Goal: Understand site structure: Grasp the organization and layout of the website

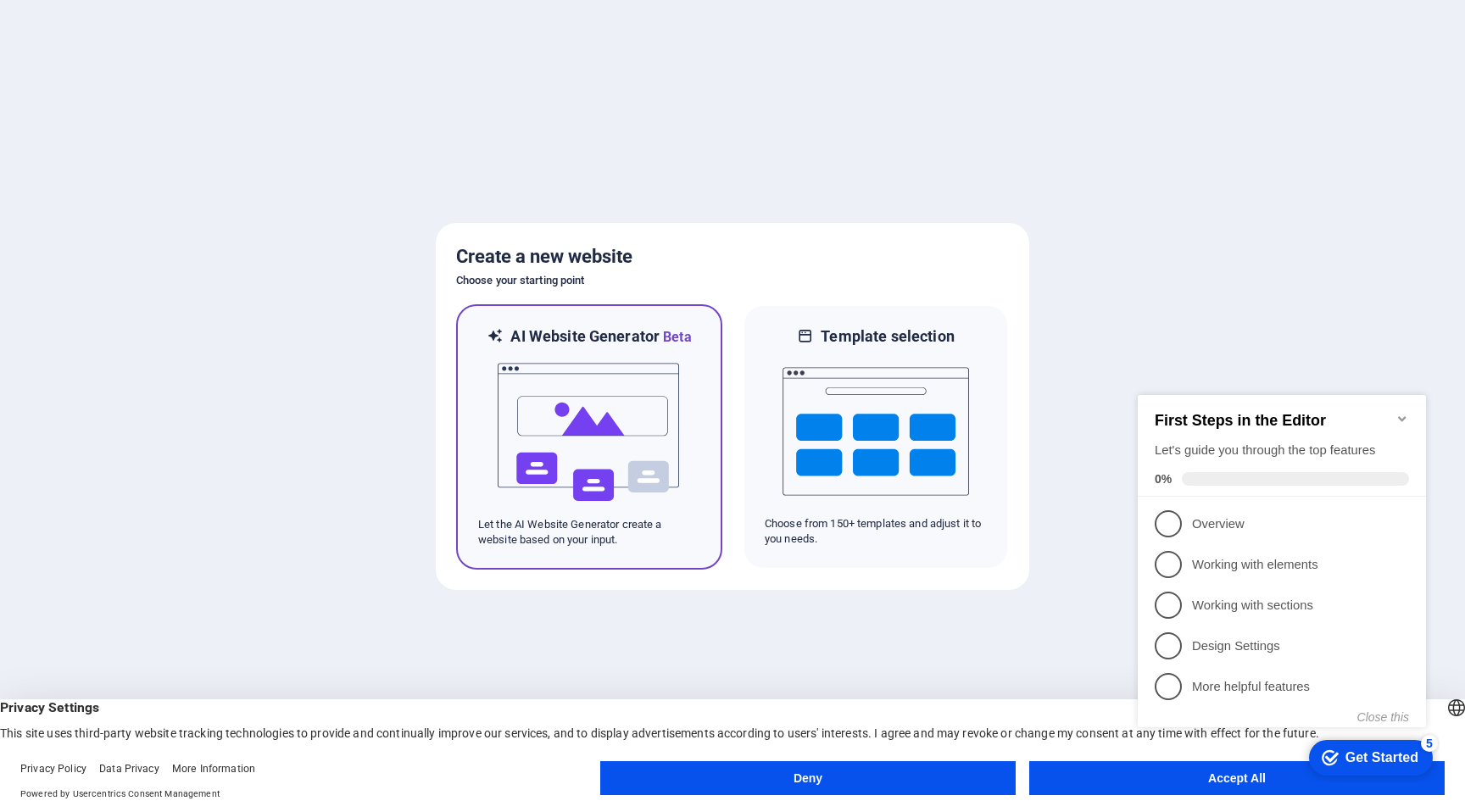
click at [656, 435] on img at bounding box center [589, 433] width 186 height 170
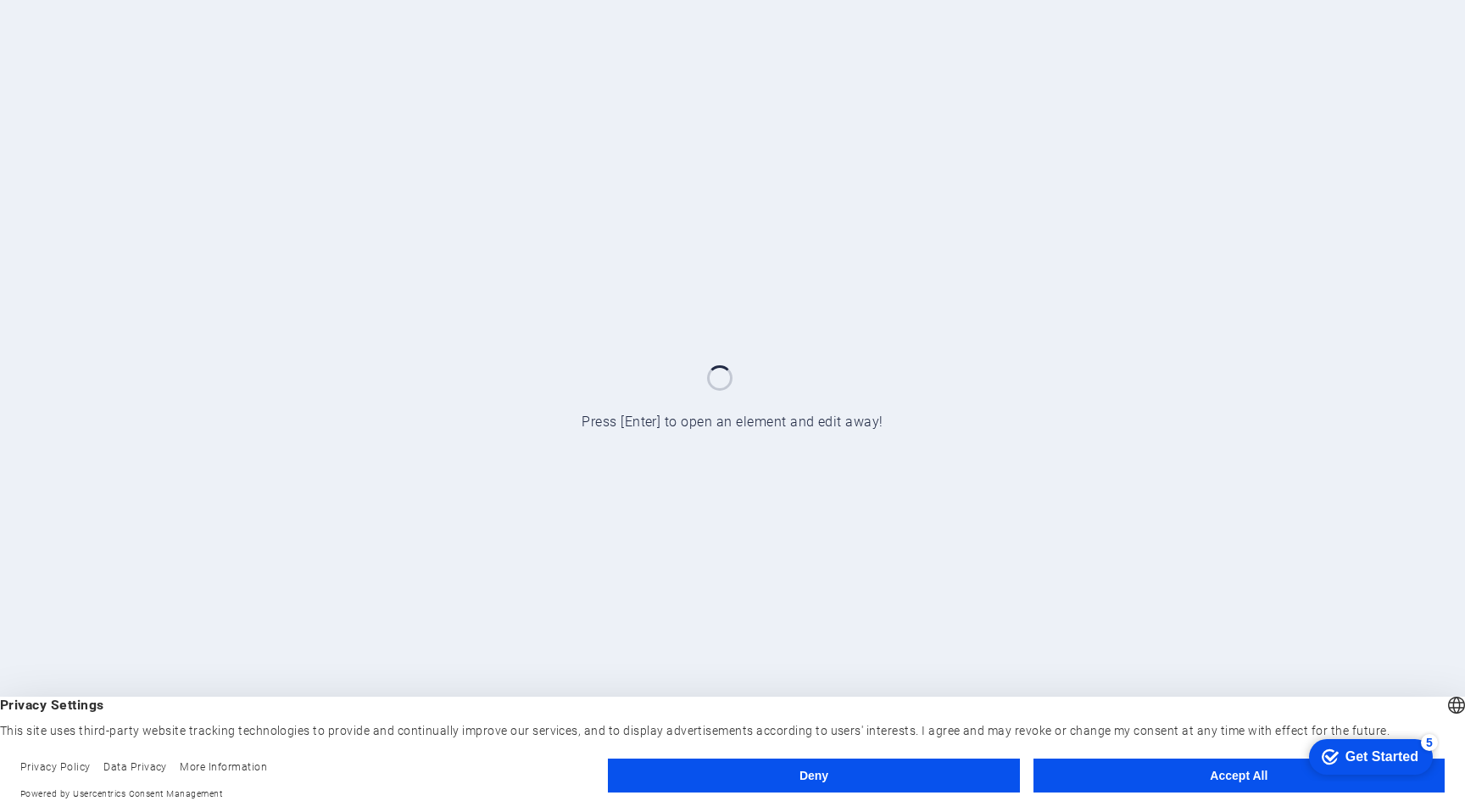
click at [1237, 766] on button "Accept All" at bounding box center [1238, 775] width 411 height 34
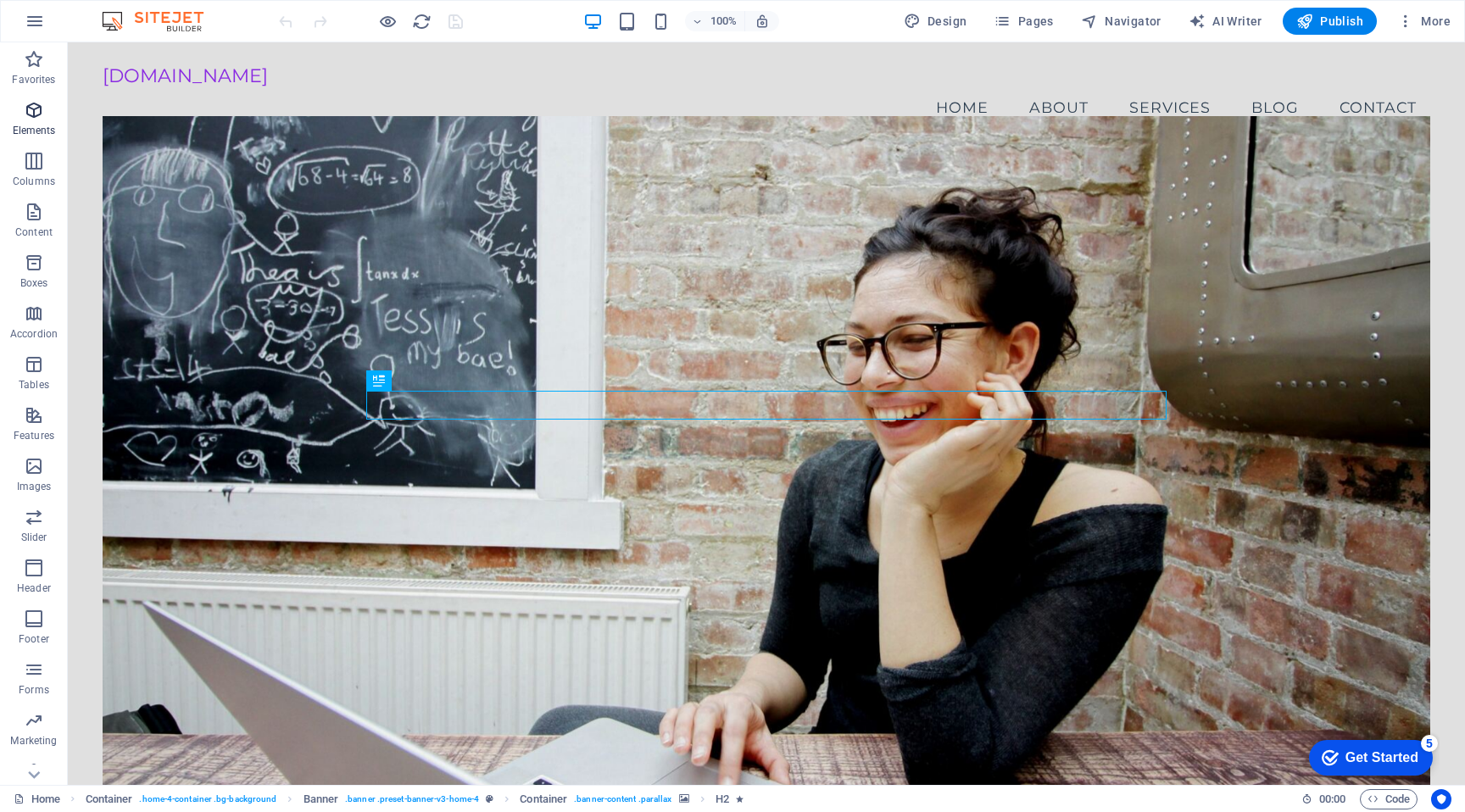
click at [42, 113] on icon "button" at bounding box center [33, 110] width 21 height 21
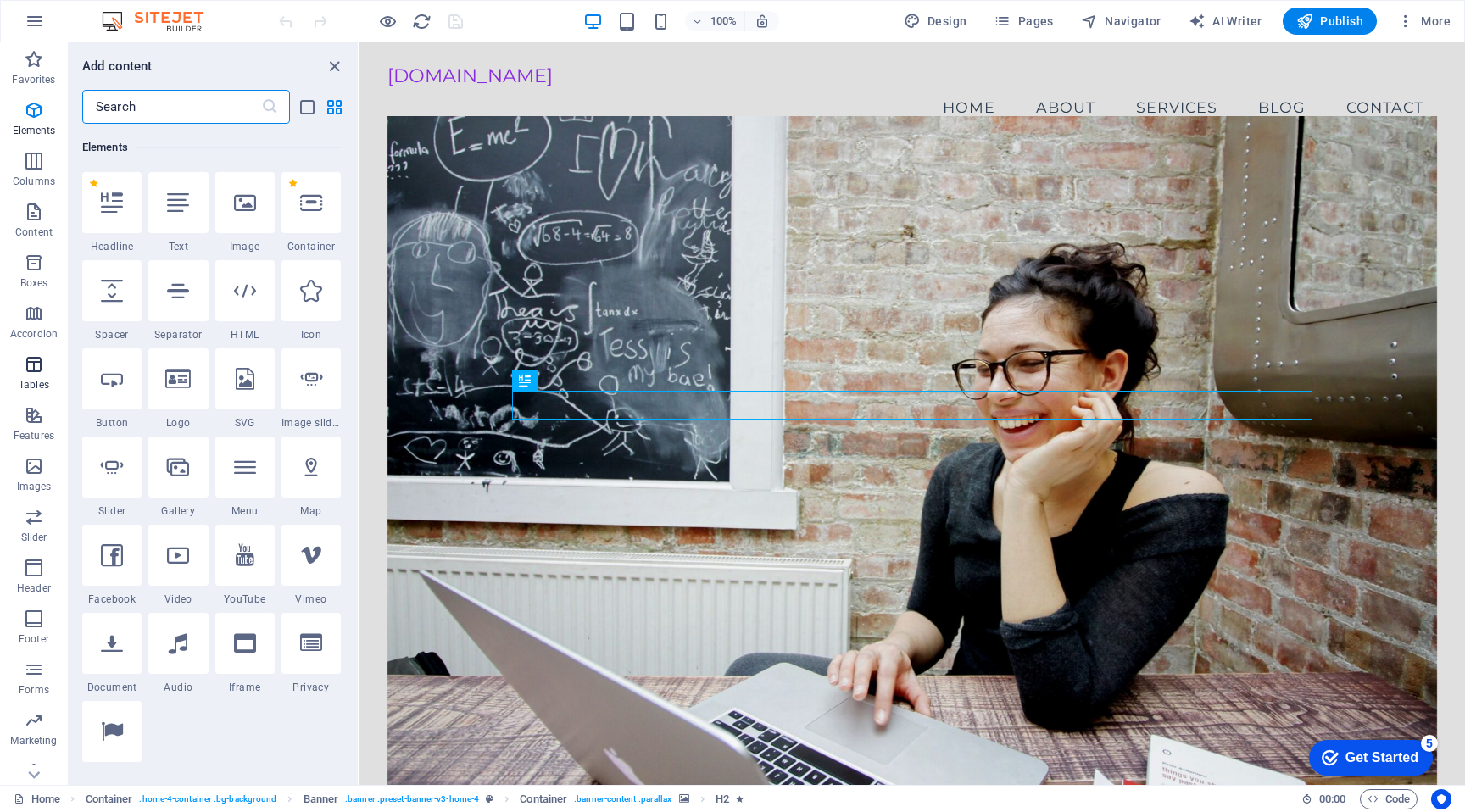
scroll to position [21, 0]
click at [32, 143] on icon "button" at bounding box center [33, 140] width 21 height 21
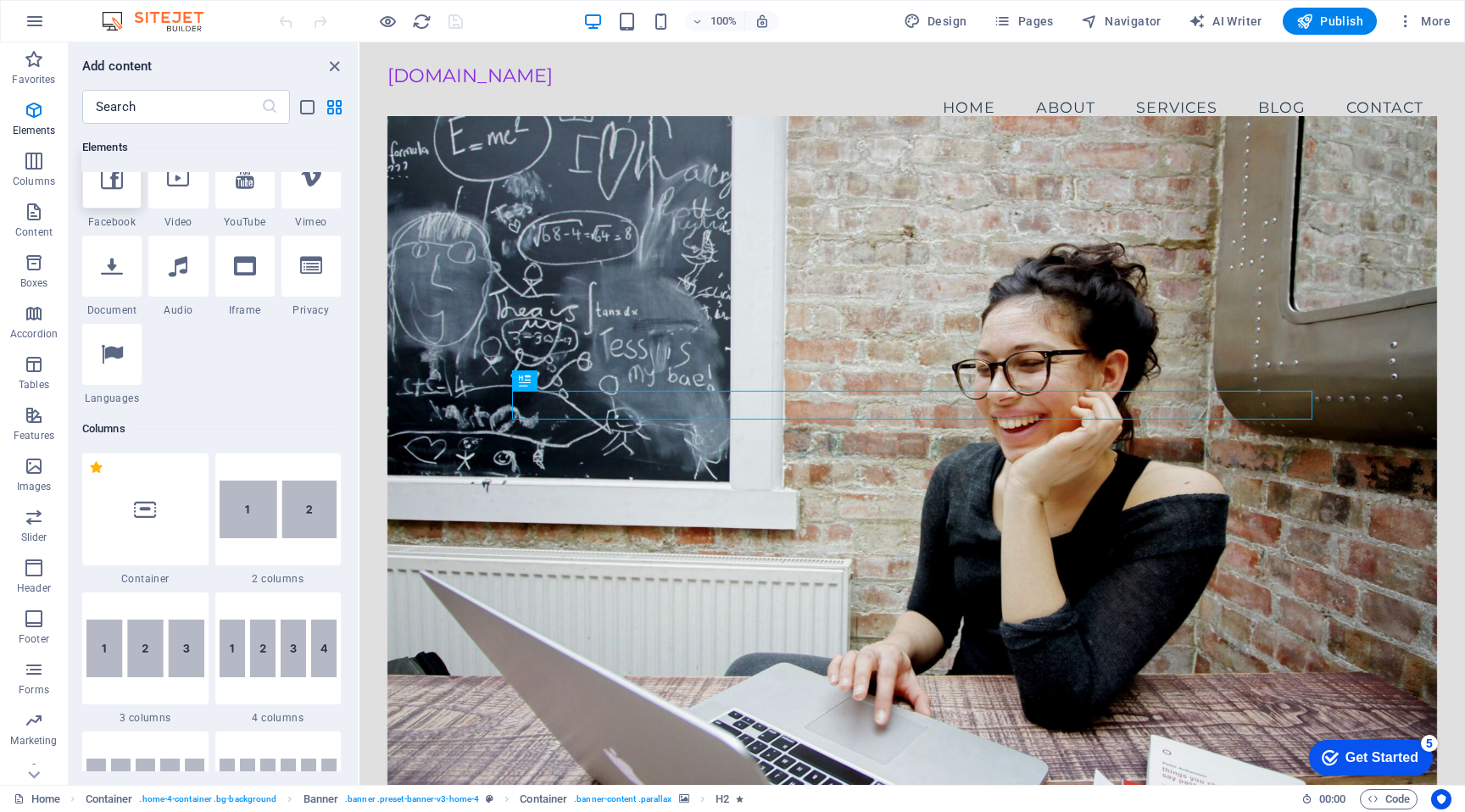
scroll to position [495, 0]
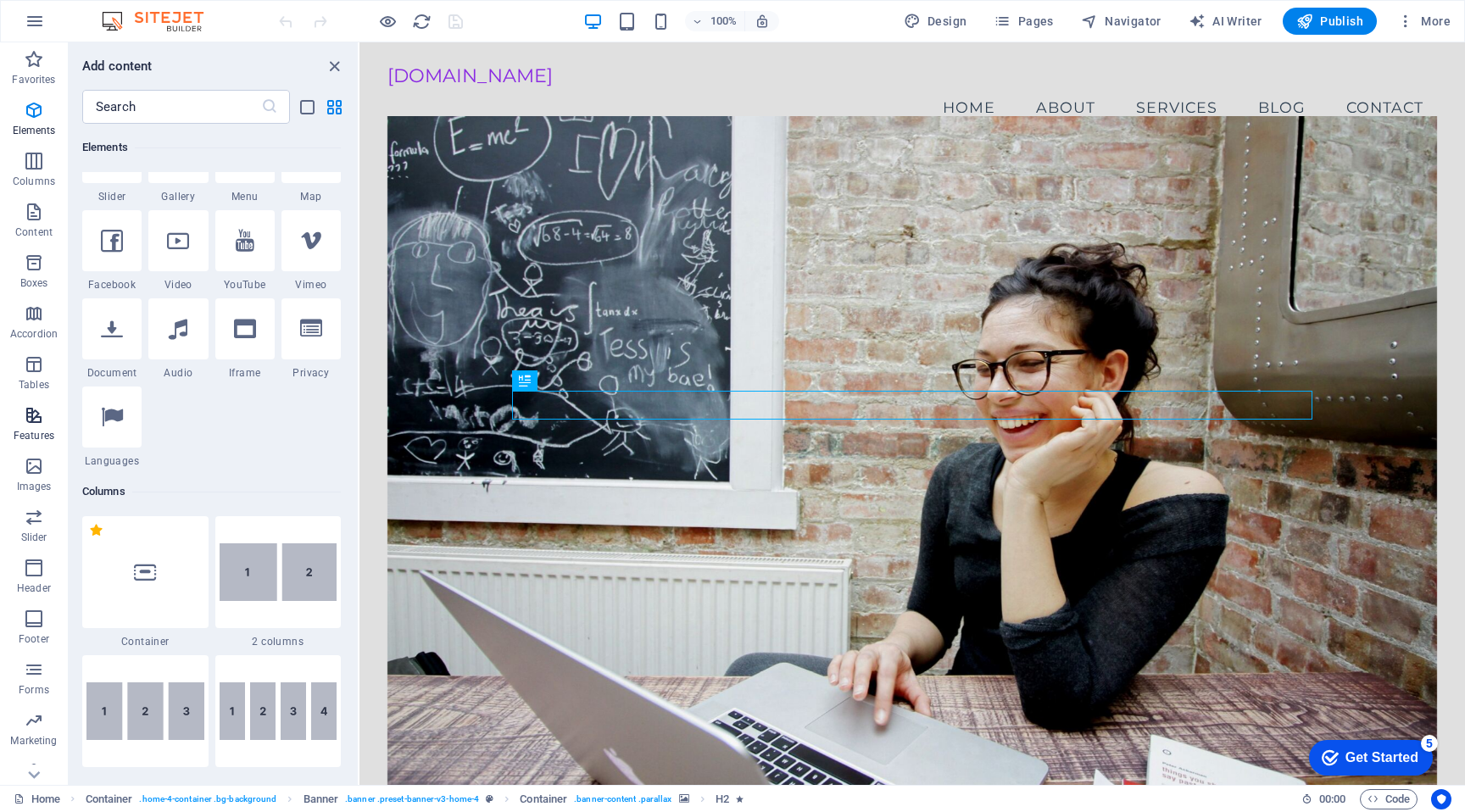
click at [31, 418] on icon "button" at bounding box center [33, 415] width 21 height 21
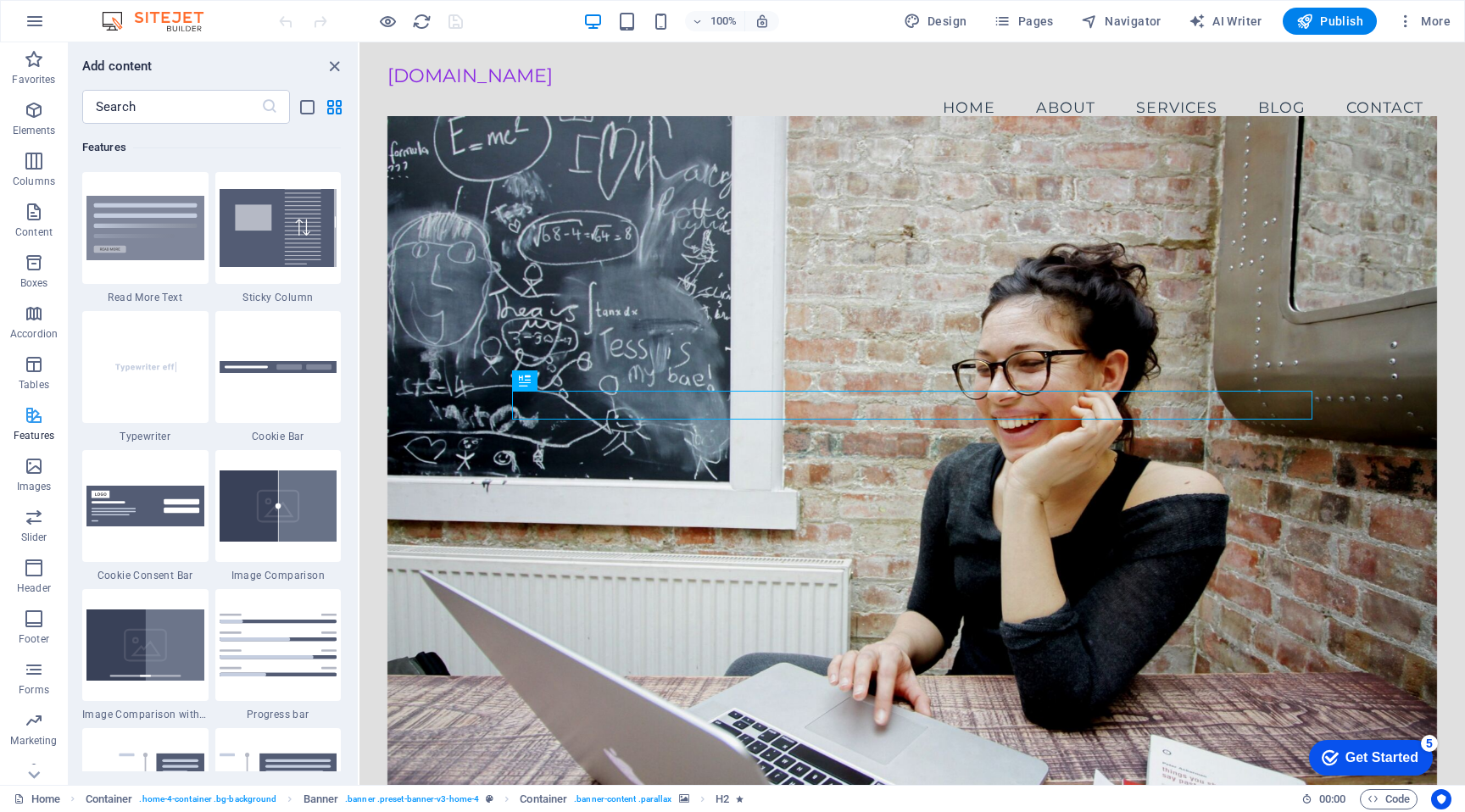
scroll to position [21, 0]
click at [32, 745] on icon "button" at bounding box center [33, 751] width 21 height 21
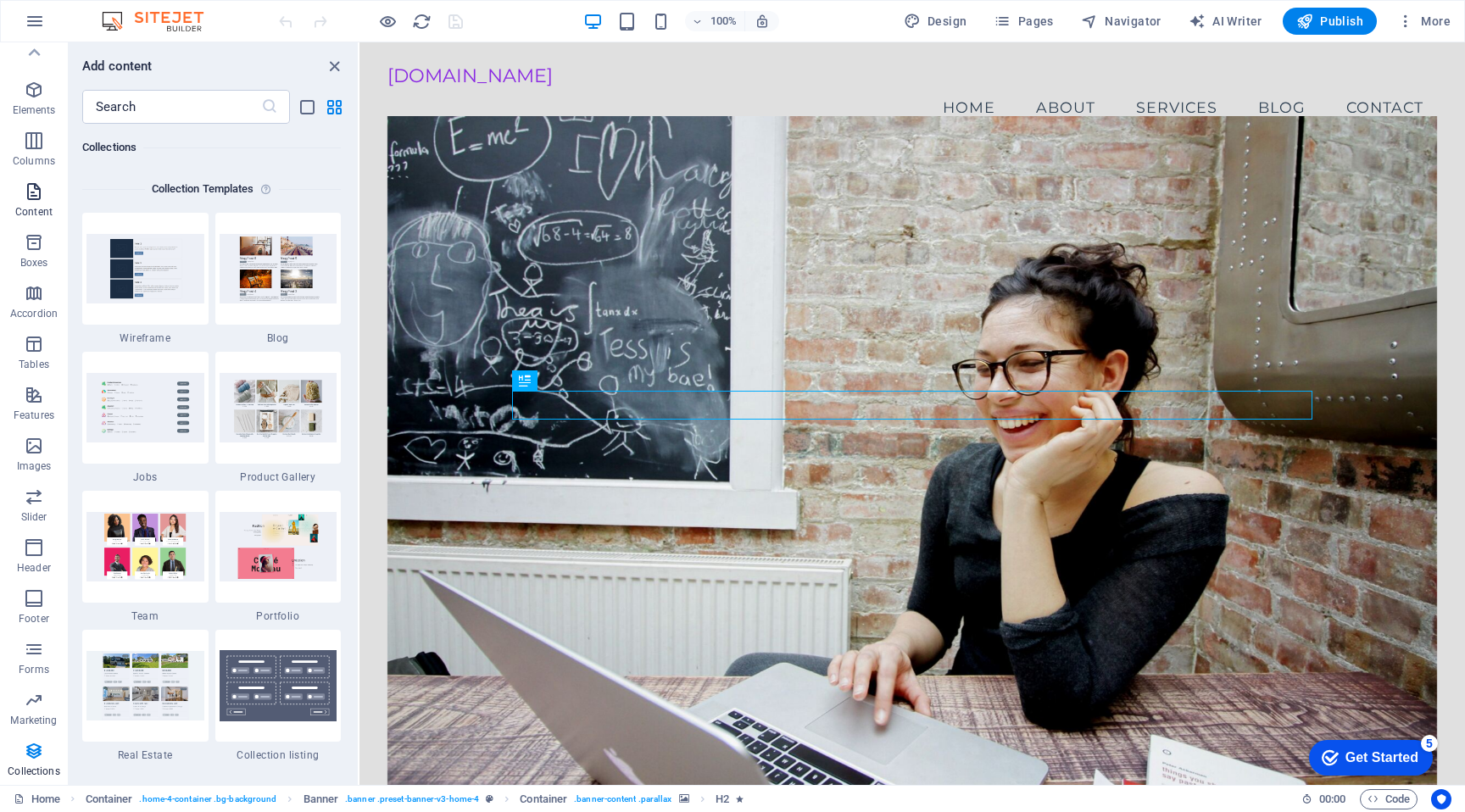
scroll to position [0, 0]
click at [33, 115] on icon "button" at bounding box center [33, 110] width 21 height 21
